Goal: Check status: Check status

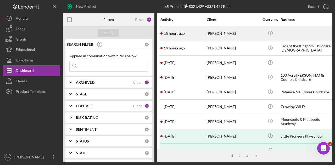
click at [191, 33] on div "15 hours ago [PERSON_NAME]" at bounding box center [183, 34] width 46 height 14
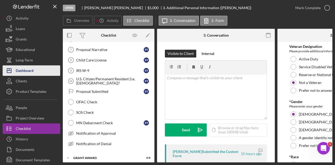
scroll to position [78, 0]
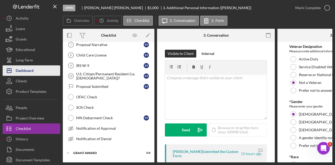
click at [31, 67] on div "Dashboard" at bounding box center [25, 71] width 18 height 12
